Goal: Task Accomplishment & Management: Use online tool/utility

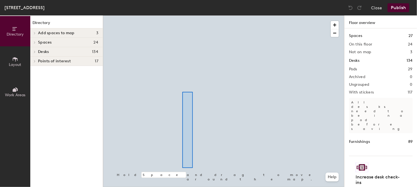
click at [181, 15] on div at bounding box center [223, 15] width 241 height 0
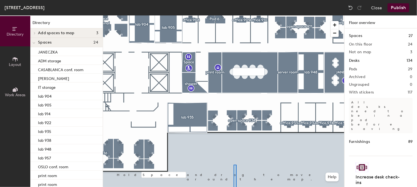
click at [235, 187] on html "Skip navigation Schedule Office People Analytics Visits Deliveries Services Man…" at bounding box center [208, 93] width 417 height 187
click at [253, 172] on div at bounding box center [254, 164] width 2 height 18
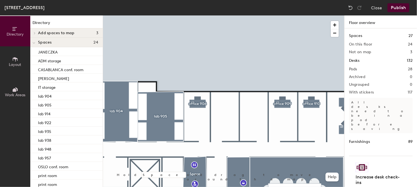
click at [15, 56] on icon at bounding box center [15, 59] width 6 height 6
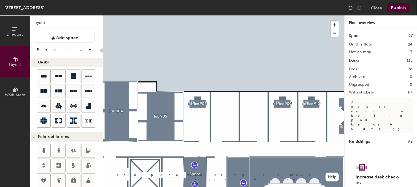
click at [253, 103] on div "Directory Layout Work Areas Layout Add space Resize Desks Points of Interest Fu…" at bounding box center [208, 100] width 417 height 171
type input "100"
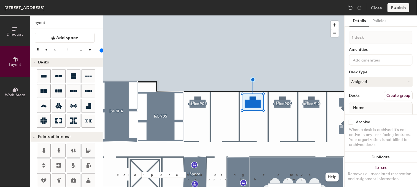
click at [393, 96] on button "Create group" at bounding box center [398, 95] width 29 height 9
click at [377, 44] on div "Pod 29 Amenities Desk Type Assigned Desks Ungroup Name Desk 1" at bounding box center [381, 79] width 64 height 97
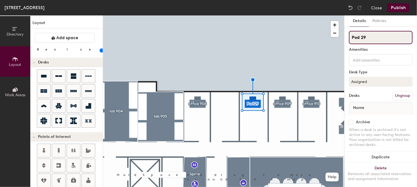
click at [335, 39] on div "Directory Layout Work Areas Layout Add space Resize Desks Points of Interest Fu…" at bounding box center [208, 100] width 417 height 171
type input "office 910"
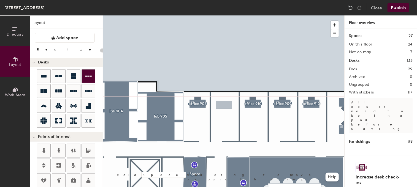
click at [224, 104] on div "Directory Layout Work Areas Layout Add space Resize Desks Points of Interest Fu…" at bounding box center [208, 100] width 417 height 171
type input "100"
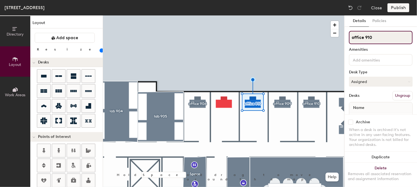
click at [377, 41] on input "office 910" at bounding box center [381, 37] width 64 height 13
type input "office 908"
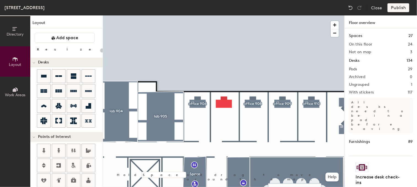
type input "100"
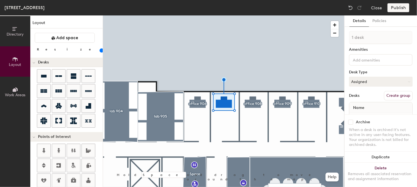
click at [401, 96] on button "Create group" at bounding box center [398, 95] width 29 height 9
click at [316, 34] on div "Directory Layout Work Areas Layout Add space Resize Desks Points of Interest Fu…" at bounding box center [208, 100] width 417 height 171
type input "office 907"
click at [276, 15] on div at bounding box center [223, 15] width 241 height 0
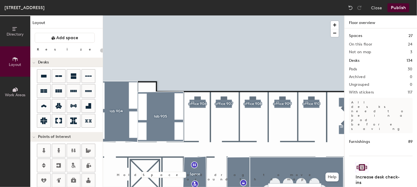
click at [398, 6] on button "Publish" at bounding box center [399, 7] width 22 height 9
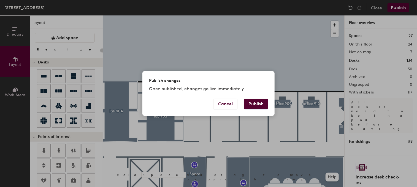
drag, startPoint x: 257, startPoint y: 102, endPoint x: 283, endPoint y: 103, distance: 26.2
click at [257, 102] on button "Publish" at bounding box center [256, 104] width 24 height 10
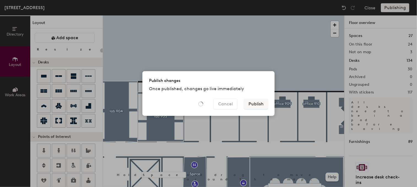
type input "20"
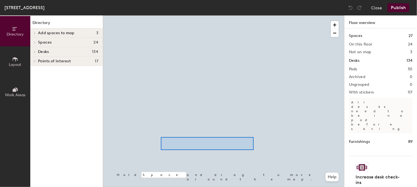
click at [161, 15] on div at bounding box center [223, 15] width 241 height 0
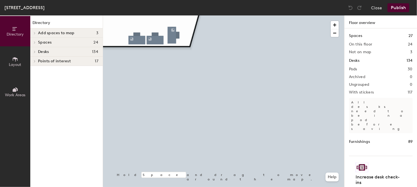
click at [329, 187] on html "Skip navigation Schedule Office People Analytics Visits Deliveries Services Man…" at bounding box center [208, 93] width 417 height 187
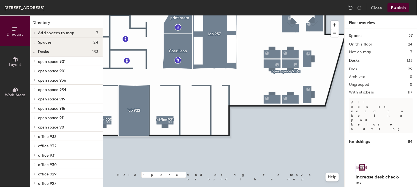
click at [14, 56] on icon at bounding box center [15, 59] width 6 height 6
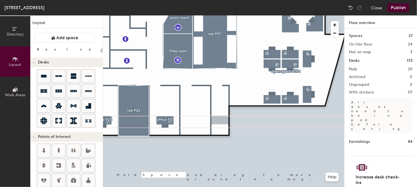
click at [220, 121] on div "Directory Layout Work Areas Layout Add space Resize Desks Points of Interest Fu…" at bounding box center [208, 100] width 417 height 171
type input "100"
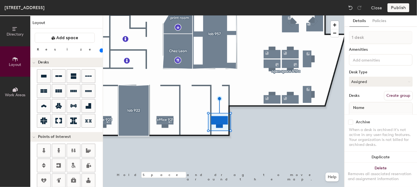
click at [395, 96] on button "Create group" at bounding box center [398, 95] width 29 height 9
click at [336, 39] on div "Directory Layout Work Areas Layout Add space Resize Desks Points of Interest Fu…" at bounding box center [208, 100] width 417 height 171
type input "office 920B"
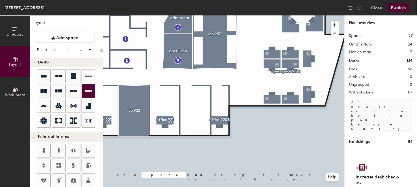
click at [194, 121] on div "Directory Layout Work Areas Layout Add space Resize Desks Points of Interest Fu…" at bounding box center [208, 100] width 417 height 171
type input "100"
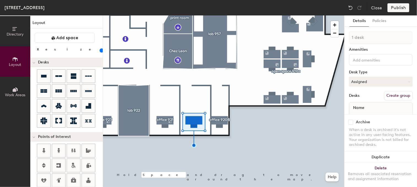
click at [393, 95] on button "Create group" at bounding box center [398, 95] width 29 height 9
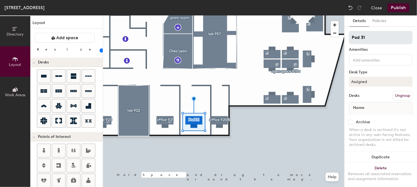
click at [368, 37] on input "Pod 31" at bounding box center [381, 37] width 64 height 13
click at [325, 38] on div "Directory Layout Work Areas Layout Add space Resize Desks Points of Interest Fu…" at bounding box center [208, 100] width 417 height 171
type input "office 920A"
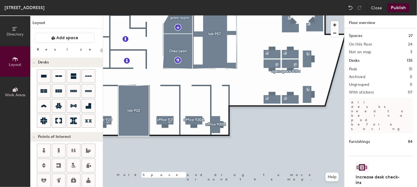
click at [407, 7] on button "Publish" at bounding box center [399, 7] width 22 height 9
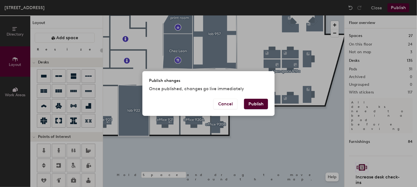
click at [259, 106] on button "Publish" at bounding box center [256, 104] width 24 height 10
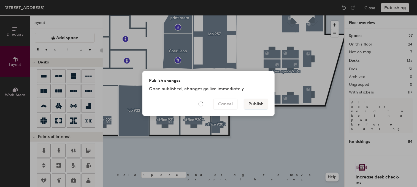
type input "20"
